Goal: Task Accomplishment & Management: Manage account settings

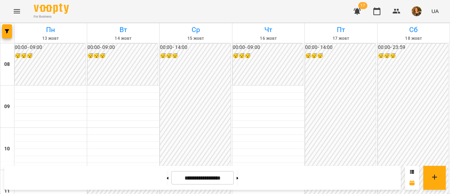
scroll to position [429, 0]
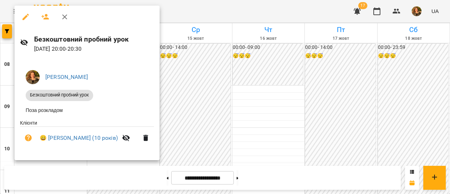
click at [253, 103] on div at bounding box center [225, 97] width 450 height 194
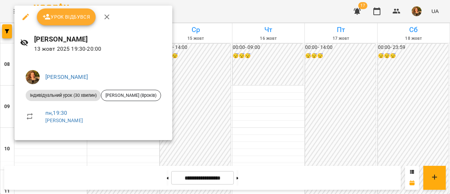
click at [204, 77] on div at bounding box center [225, 97] width 450 height 194
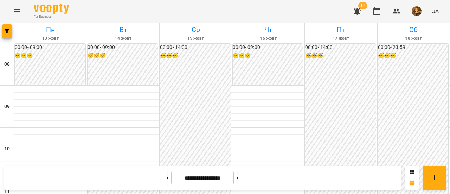
scroll to position [393, 0]
click at [357, 11] on icon "button" at bounding box center [356, 11] width 7 height 7
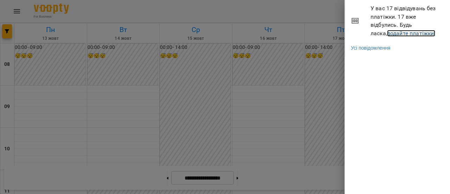
click at [387, 32] on link "додайте платіжки!" at bounding box center [411, 33] width 48 height 7
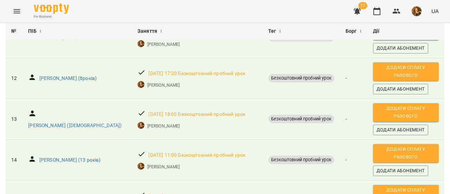
scroll to position [613, 0]
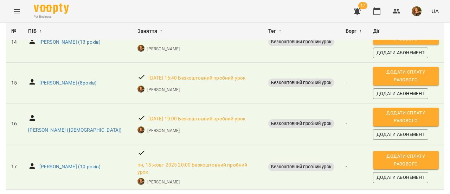
drag, startPoint x: 107, startPoint y: 144, endPoint x: 35, endPoint y: 152, distance: 72.4
click at [35, 160] on div "[PERSON_NAME] (10 років)" at bounding box center [77, 166] width 101 height 13
copy p "[PERSON_NAME] (10 років)"
drag, startPoint x: 100, startPoint y: 104, endPoint x: 39, endPoint y: 105, distance: 61.1
click at [39, 125] on div "[PERSON_NAME] ([DEMOGRAPHIC_DATA])" at bounding box center [75, 130] width 96 height 10
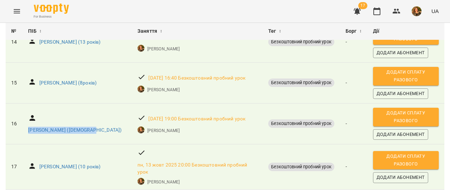
copy p "[PERSON_NAME] ([DEMOGRAPHIC_DATA])"
click at [377, 13] on icon "button" at bounding box center [376, 11] width 8 height 8
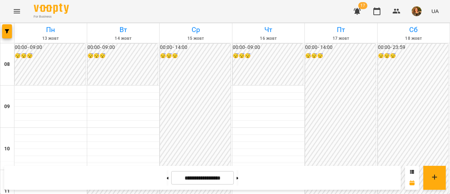
scroll to position [246, 0]
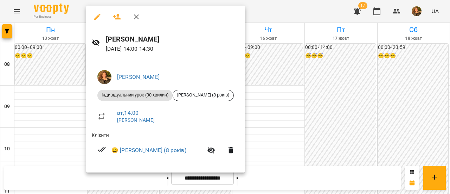
click at [259, 74] on div at bounding box center [225, 97] width 450 height 194
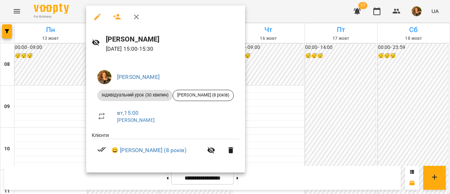
click at [266, 90] on div at bounding box center [225, 97] width 450 height 194
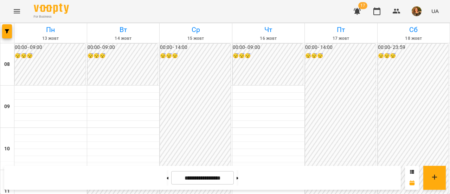
scroll to position [281, 0]
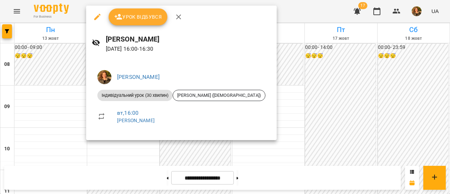
click at [273, 125] on div at bounding box center [225, 97] width 450 height 194
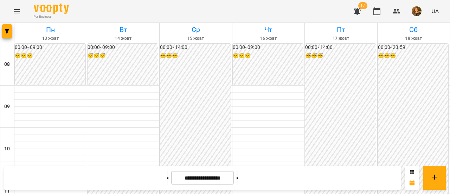
scroll to position [351, 0]
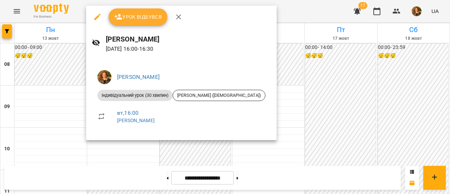
click at [68, 96] on div at bounding box center [225, 97] width 450 height 194
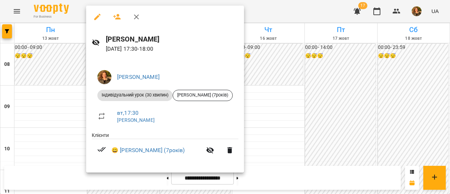
click at [260, 75] on div at bounding box center [225, 97] width 450 height 194
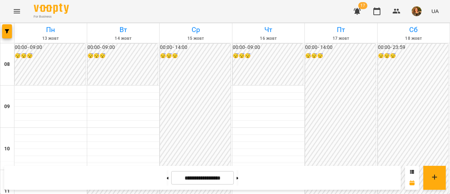
scroll to position [246, 0]
